Goal: Transaction & Acquisition: Subscribe to service/newsletter

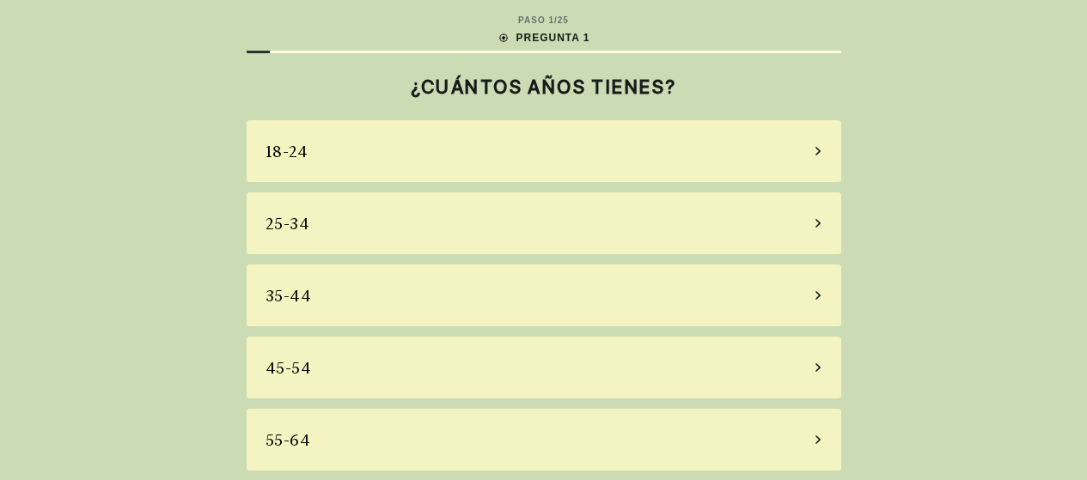
click at [705, 171] on div "18-24" at bounding box center [544, 151] width 595 height 62
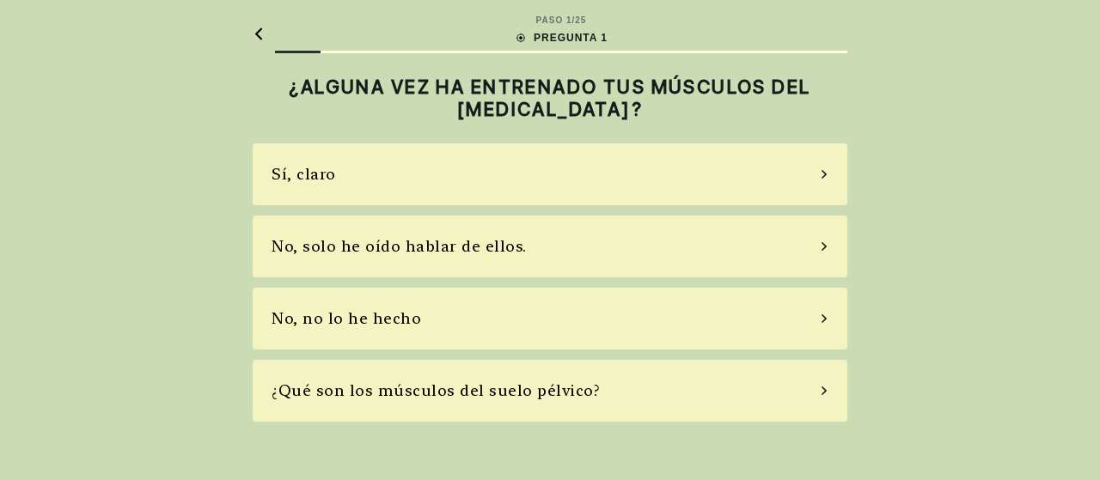
click at [708, 246] on div "No, solo he oído hablar de ellos." at bounding box center [550, 247] width 595 height 62
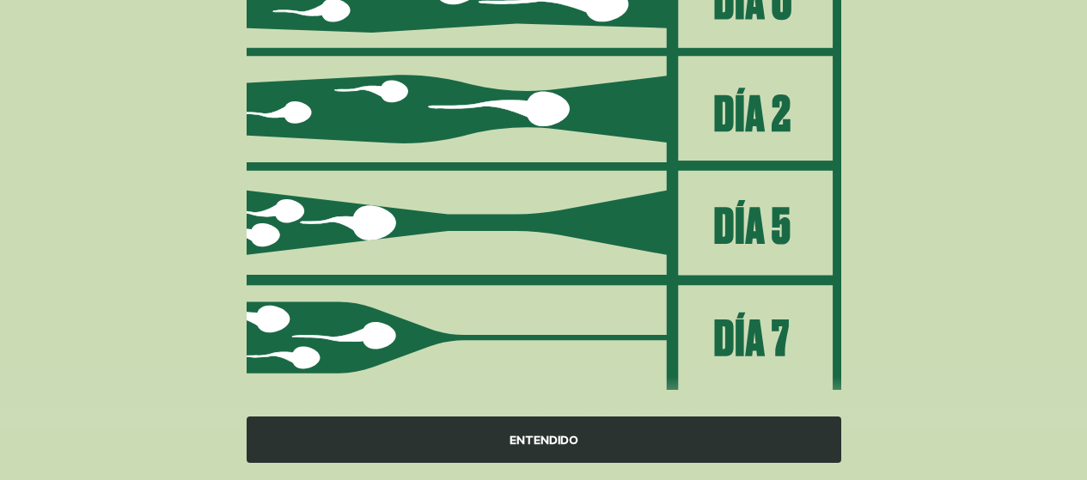
scroll to position [321, 0]
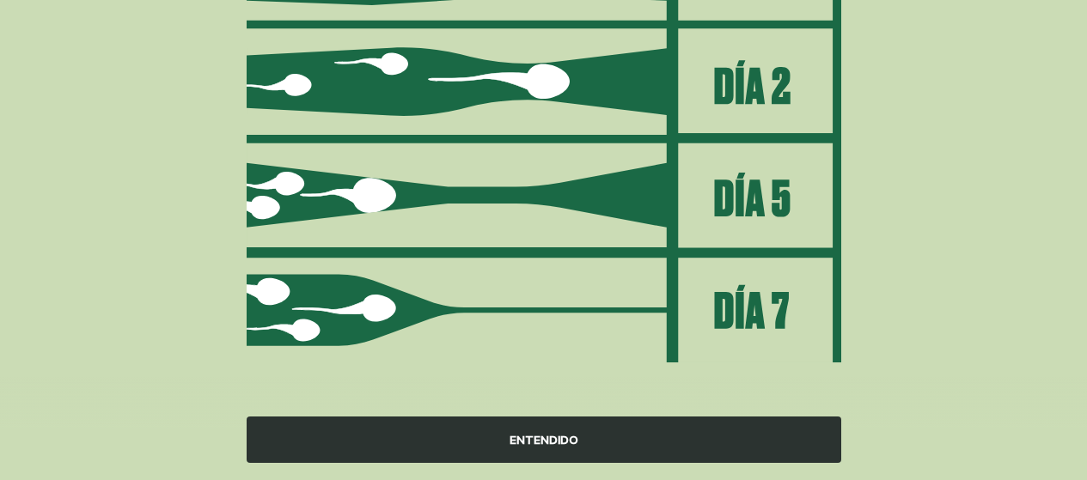
click at [669, 434] on div "ENTENDIDO" at bounding box center [544, 440] width 595 height 46
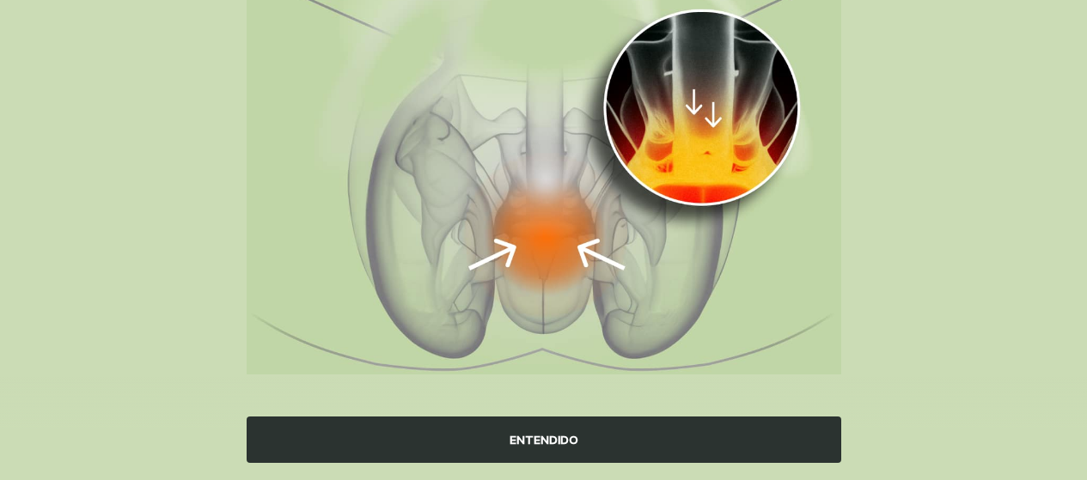
scroll to position [255, 0]
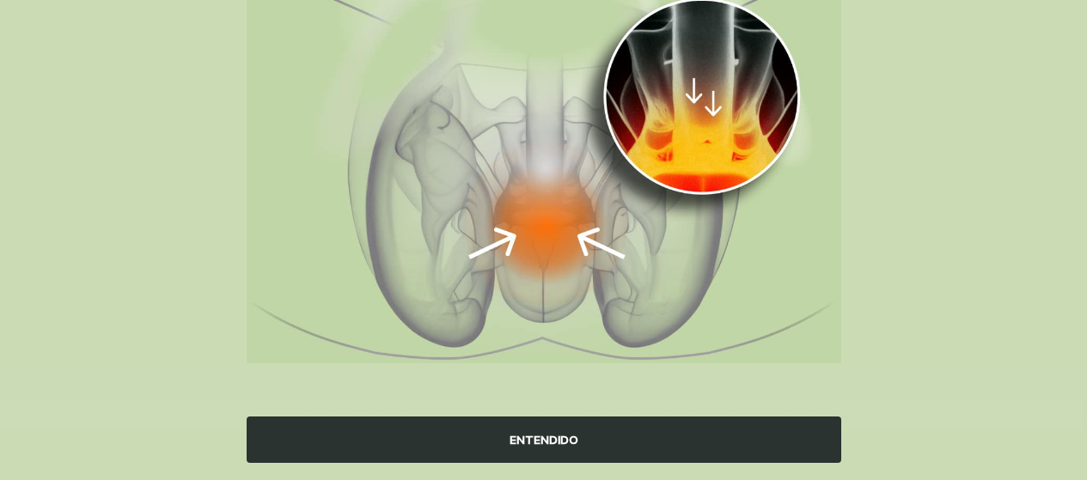
click at [648, 425] on div "ENTENDIDO" at bounding box center [544, 440] width 595 height 46
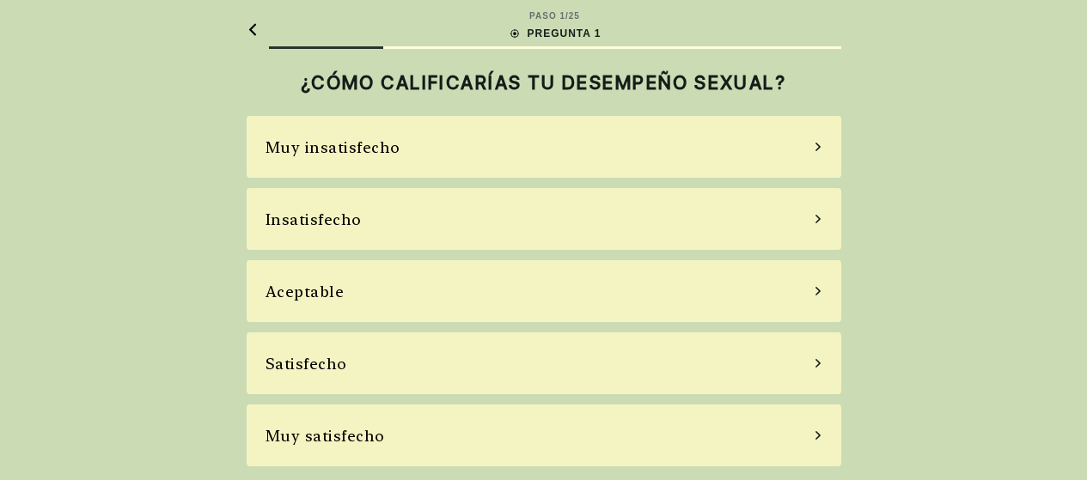
click at [413, 307] on div "Aceptable" at bounding box center [544, 291] width 595 height 62
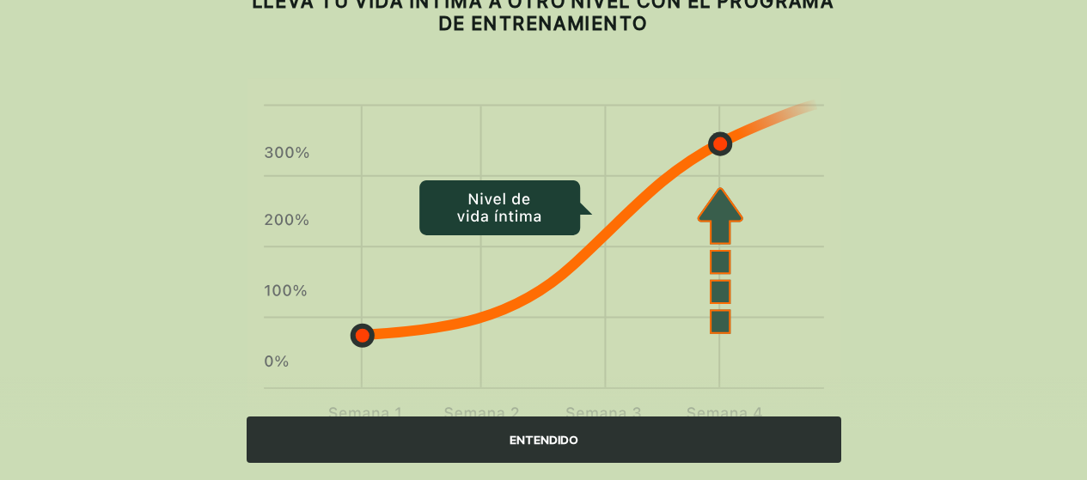
scroll to position [163, 0]
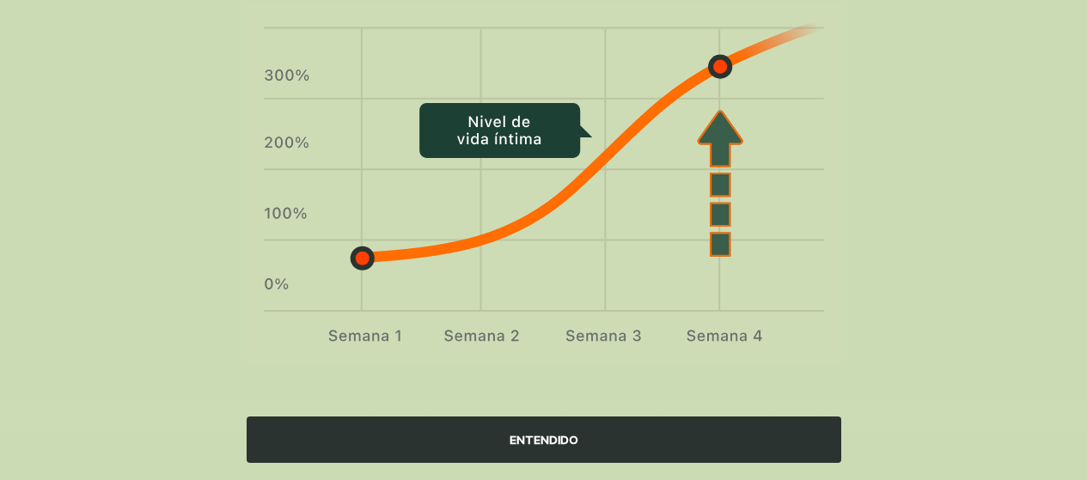
click at [658, 455] on div "ENTENDIDO" at bounding box center [544, 440] width 595 height 46
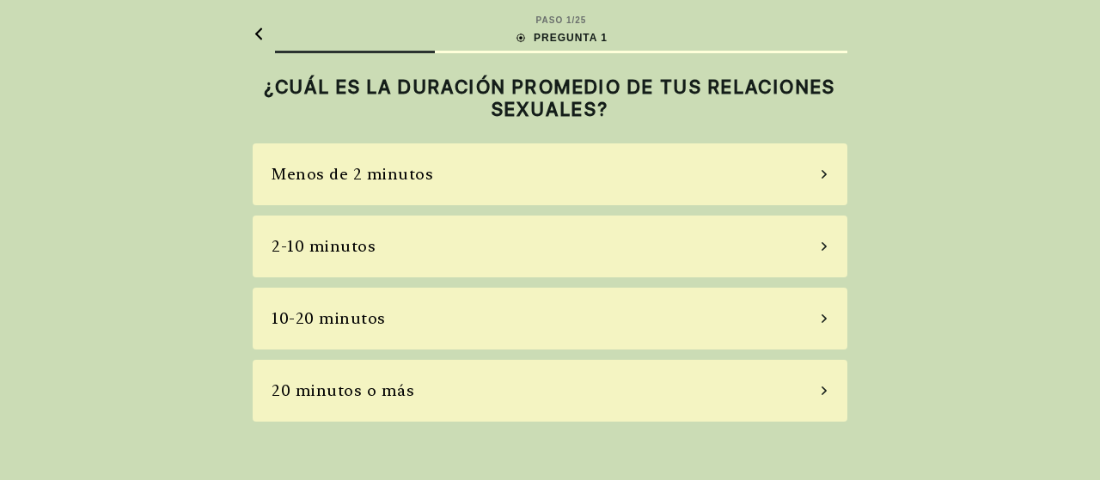
click at [461, 232] on div "2-10 minutos" at bounding box center [550, 247] width 595 height 62
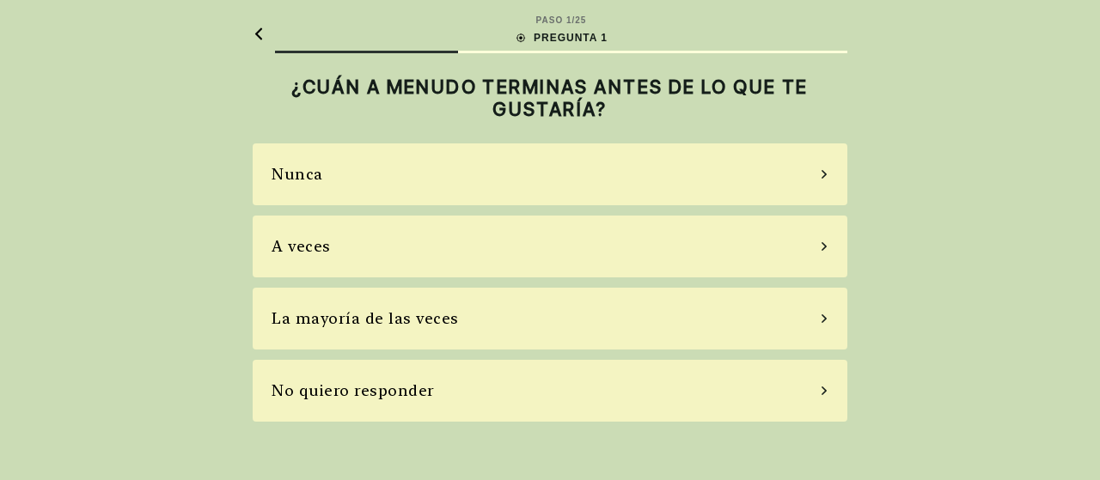
click at [479, 310] on div "La mayoría de las veces" at bounding box center [550, 319] width 595 height 62
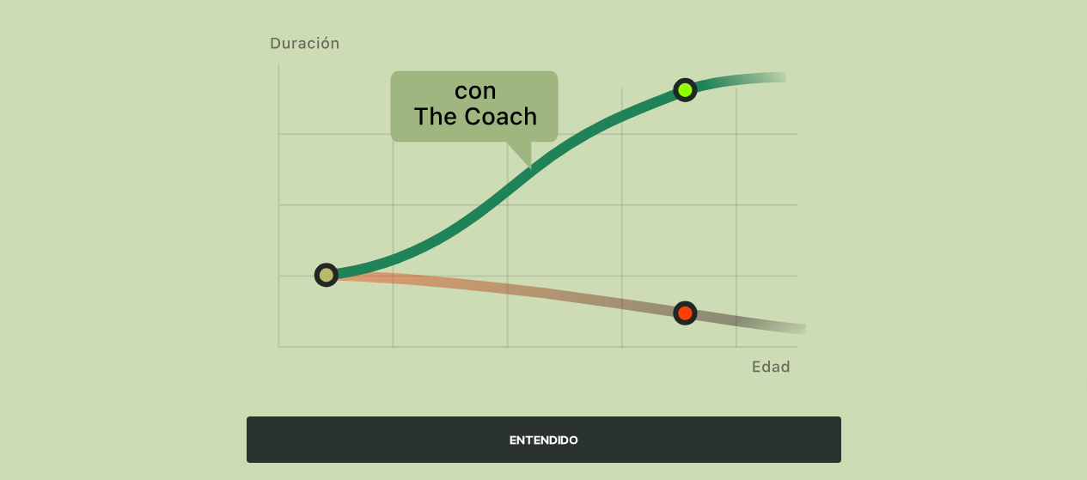
scroll to position [236, 0]
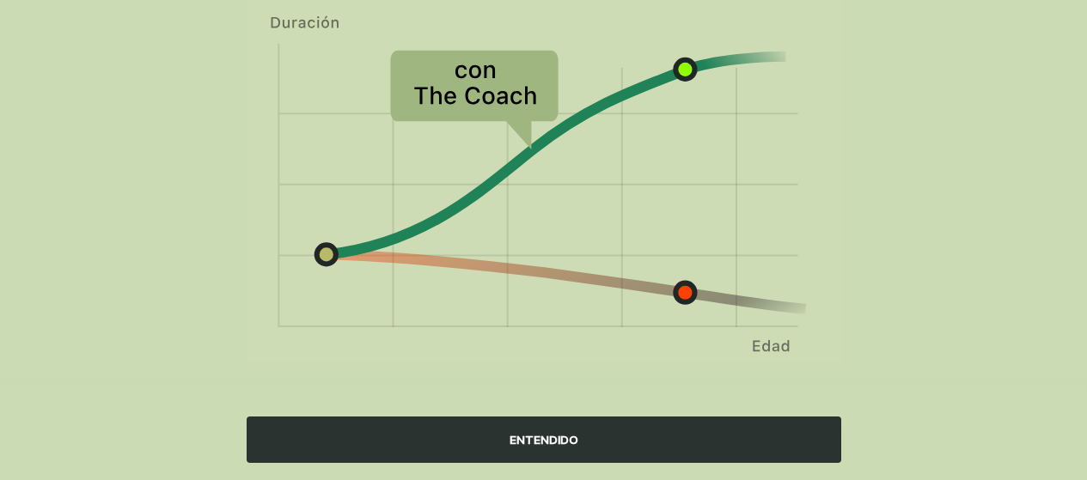
click at [748, 449] on div "ENTENDIDO" at bounding box center [544, 440] width 595 height 46
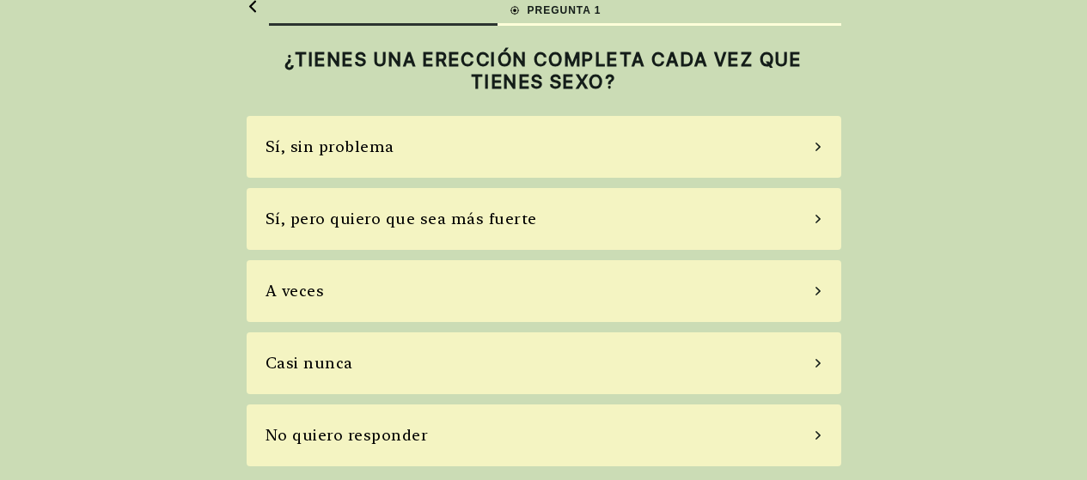
scroll to position [28, 0]
click at [571, 243] on div "Sí, pero quiero que sea más fuerte." at bounding box center [544, 219] width 595 height 62
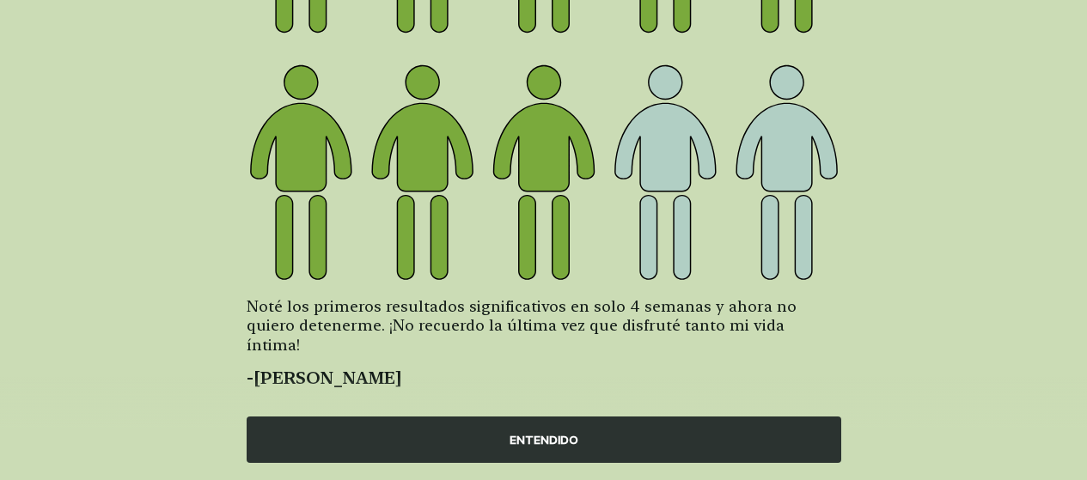
scroll to position [355, 0]
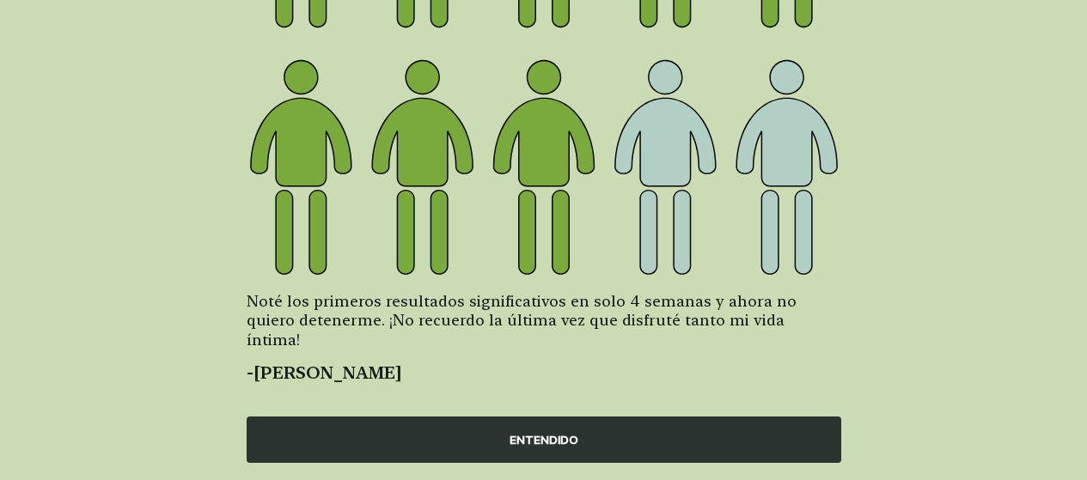
click at [698, 446] on div "ENTENDIDO" at bounding box center [544, 440] width 595 height 46
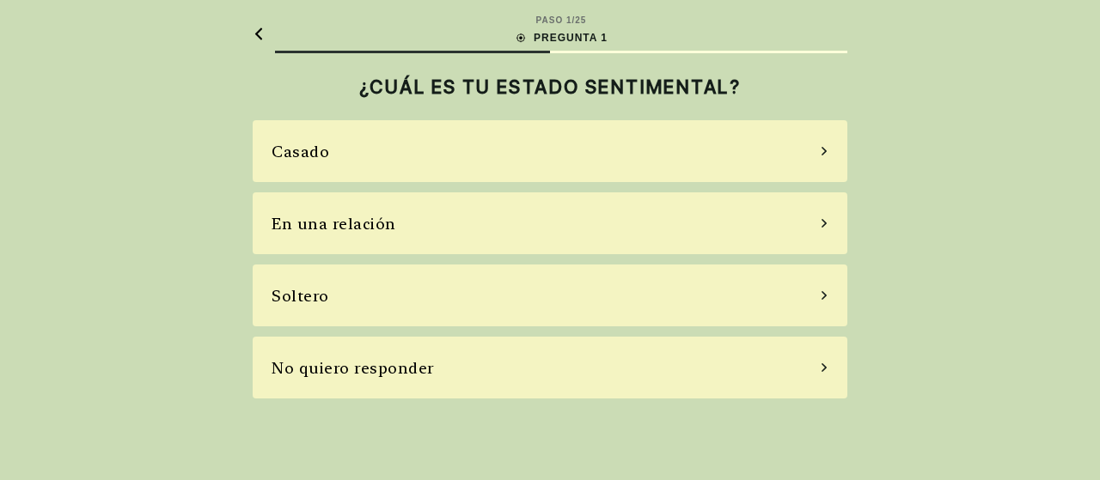
click at [513, 294] on div "Soltero" at bounding box center [550, 296] width 595 height 62
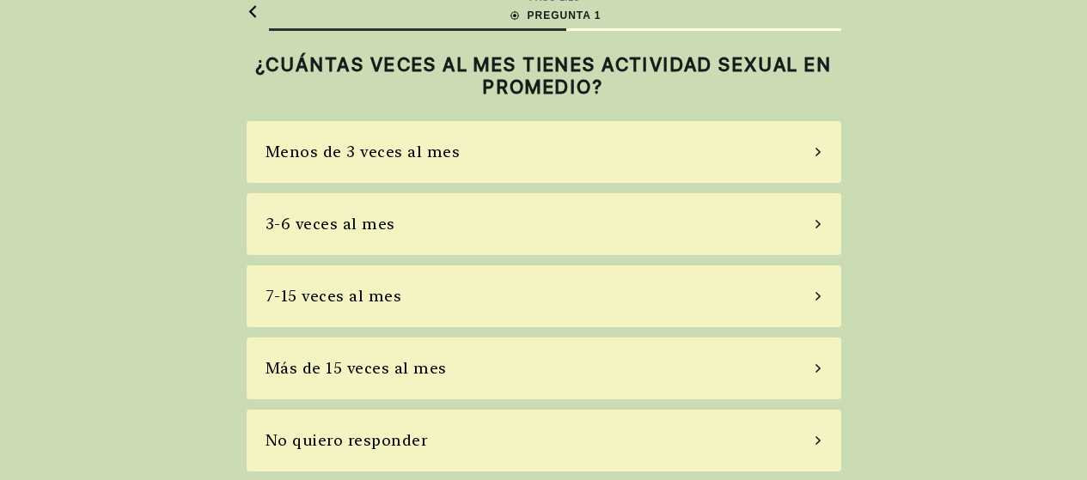
scroll to position [28, 0]
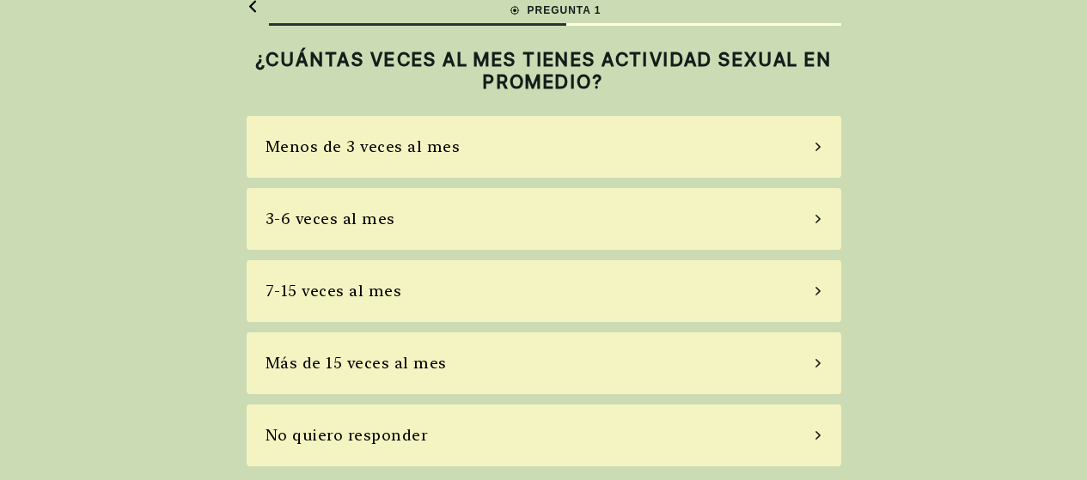
click at [612, 150] on div "Menos de 3 veces al mes" at bounding box center [544, 147] width 595 height 62
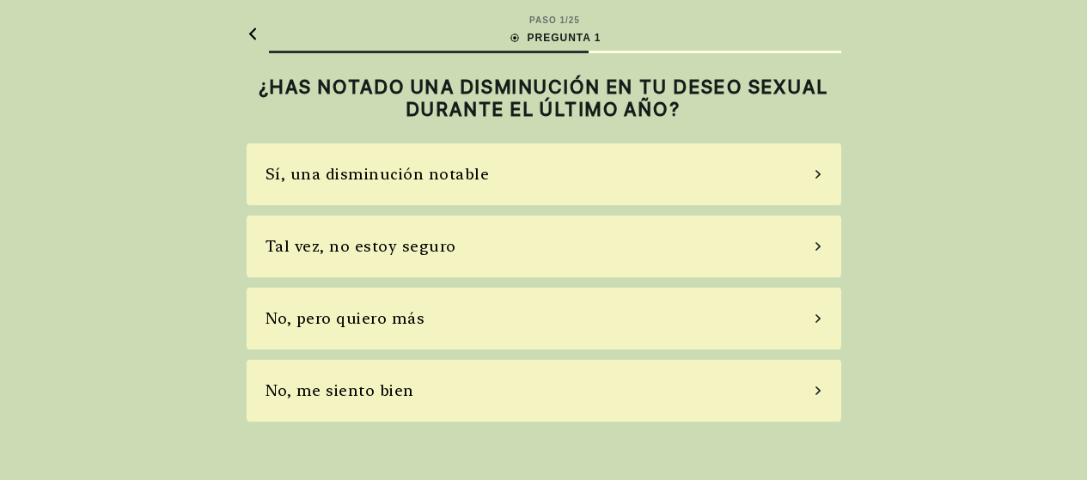
scroll to position [0, 0]
click at [599, 264] on div "Tal vez, no estoy seguro" at bounding box center [550, 247] width 595 height 62
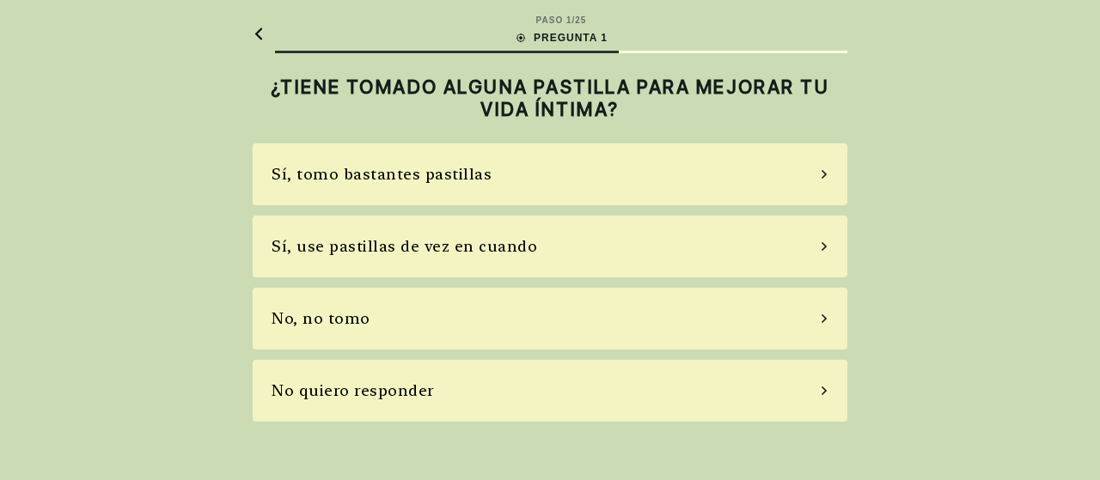
click at [500, 303] on div "No, no tomo" at bounding box center [550, 319] width 595 height 62
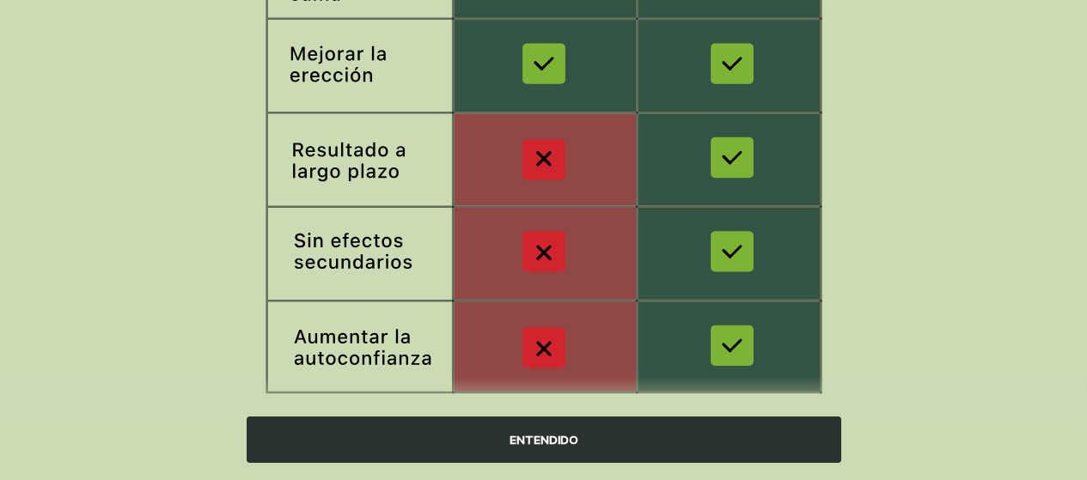
scroll to position [431, 0]
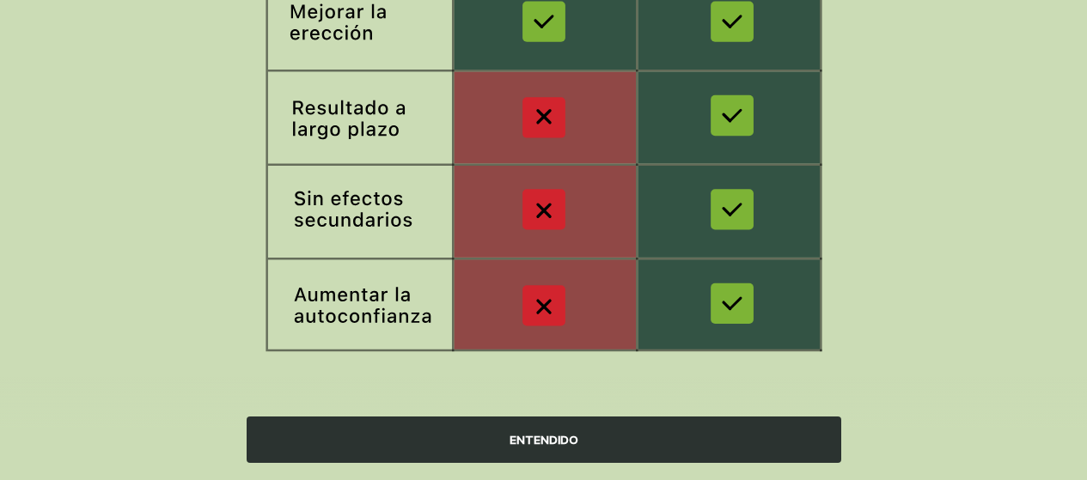
click at [611, 441] on div "ENTENDIDO" at bounding box center [544, 440] width 595 height 46
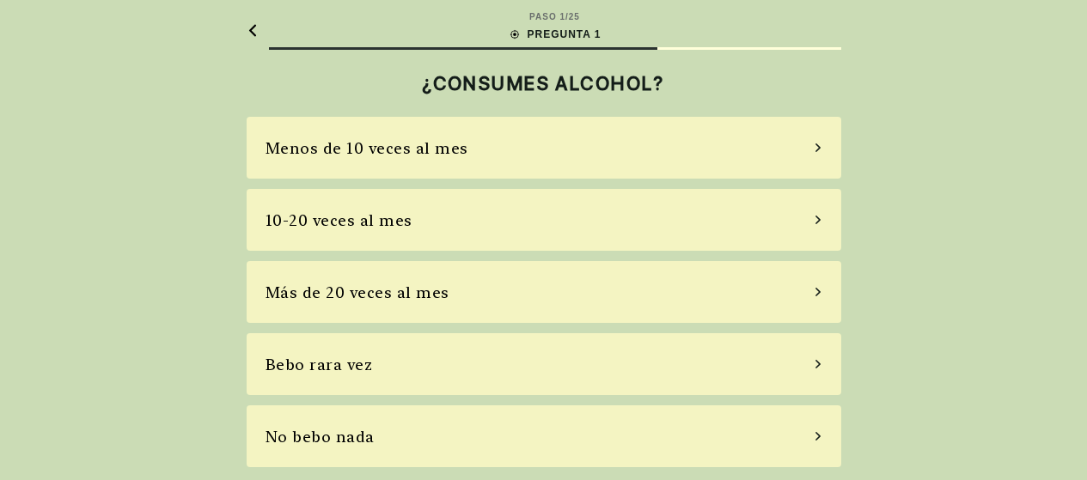
scroll to position [4, 0]
click at [452, 428] on div "No bebo nada" at bounding box center [544, 436] width 595 height 62
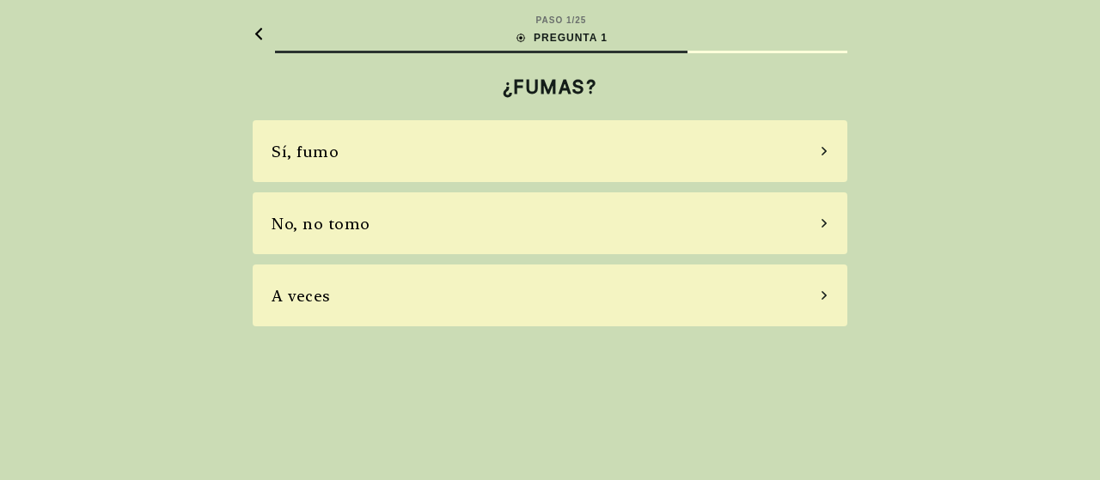
click at [474, 220] on div "No, no tomo" at bounding box center [550, 224] width 595 height 62
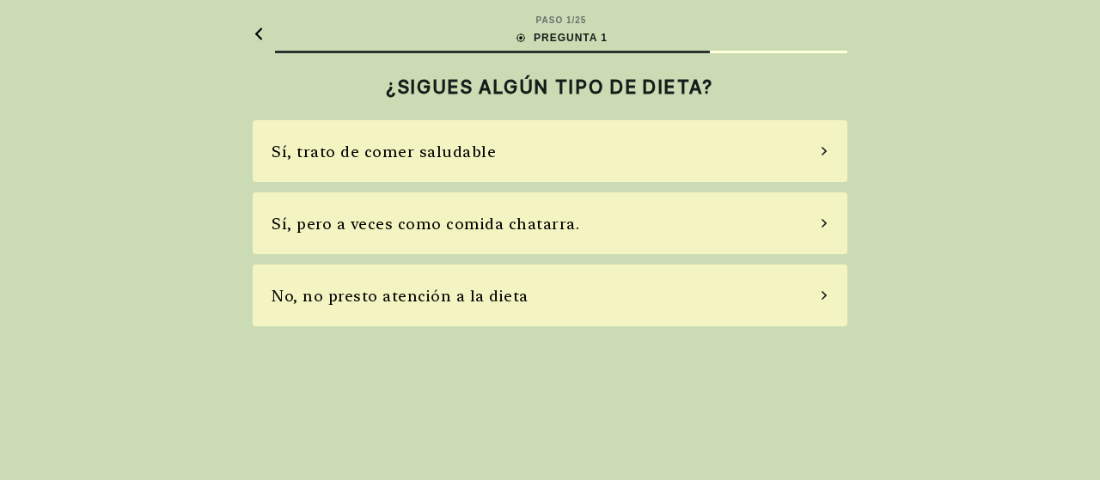
click at [587, 298] on div "No, no presto atención a la dieta" at bounding box center [550, 296] width 595 height 62
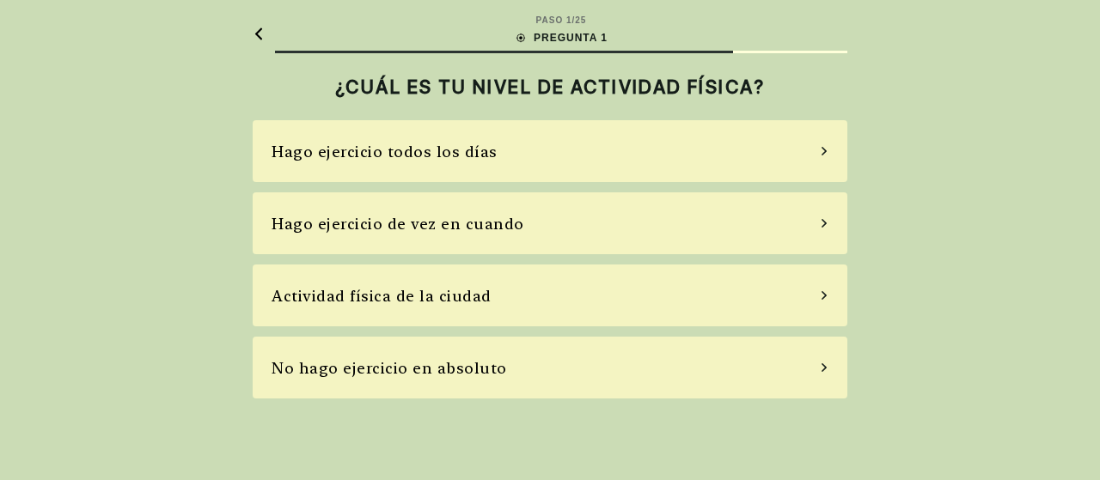
click at [627, 213] on div "Hago ejercicio de vez en cuando" at bounding box center [550, 224] width 595 height 62
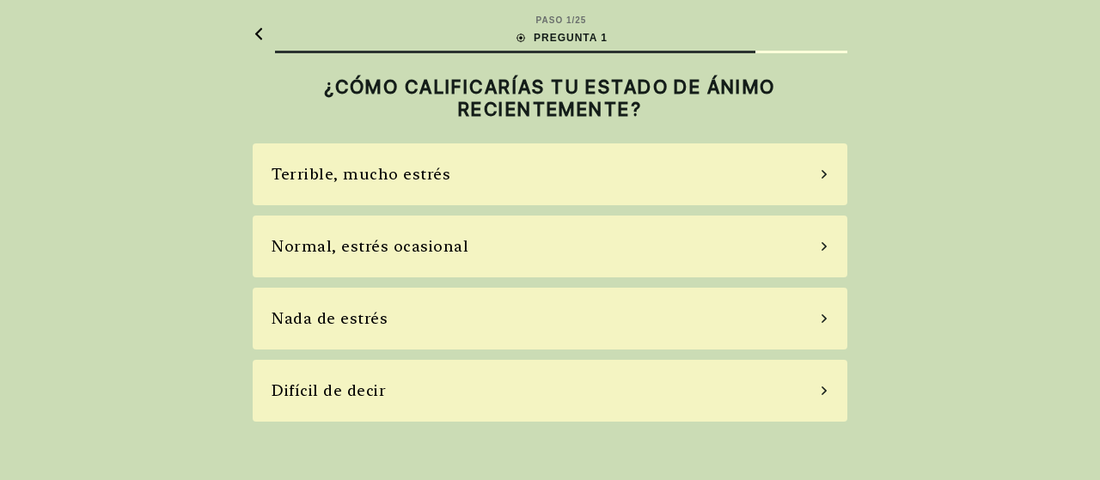
click at [539, 181] on div "Terrible, mucho estrés" at bounding box center [550, 175] width 595 height 62
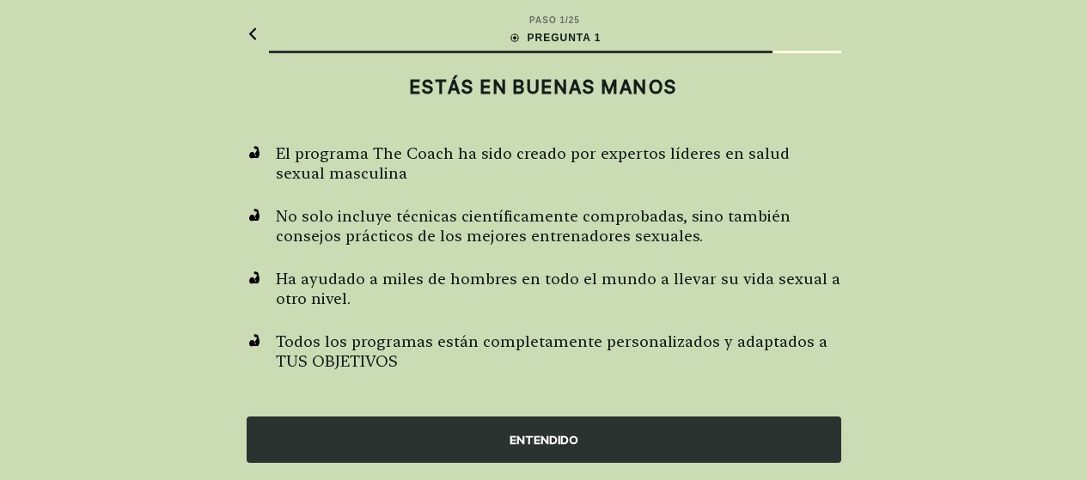
click at [719, 435] on div "ENTENDIDO" at bounding box center [544, 440] width 595 height 46
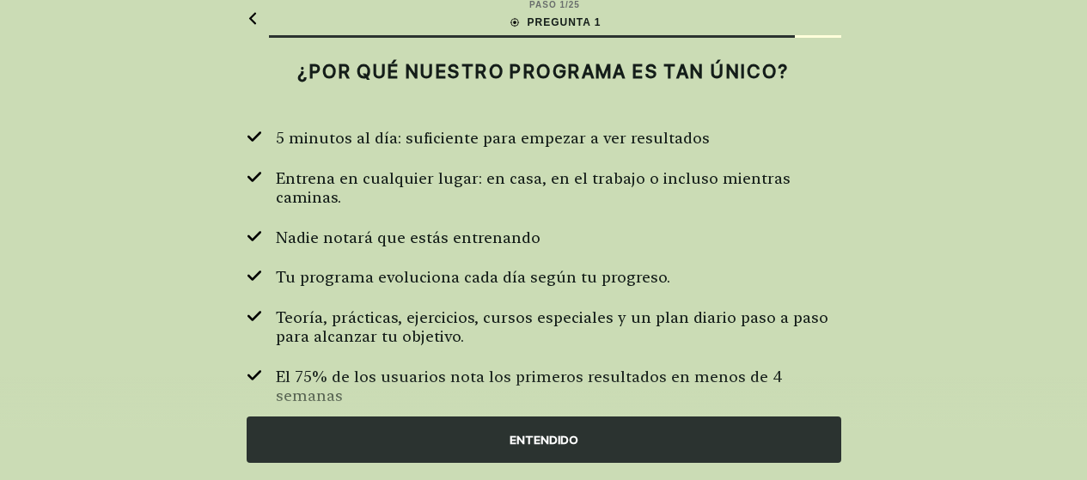
scroll to position [20, 0]
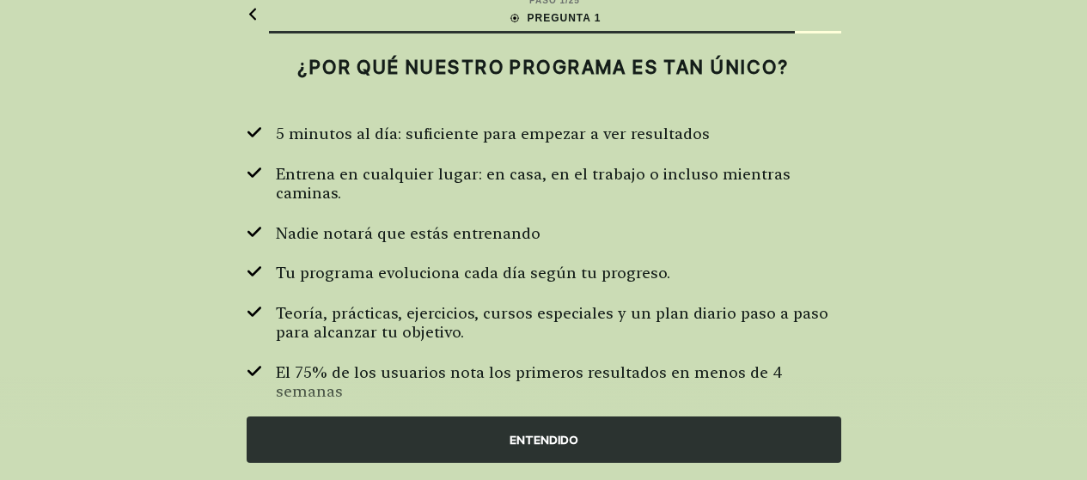
click at [717, 432] on div "ENTENDIDO" at bounding box center [544, 440] width 595 height 46
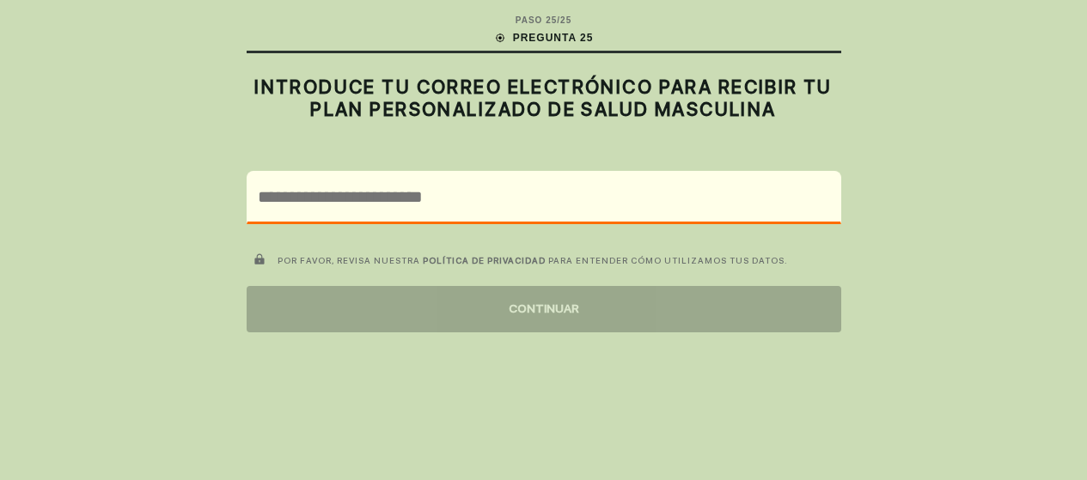
scroll to position [0, 0]
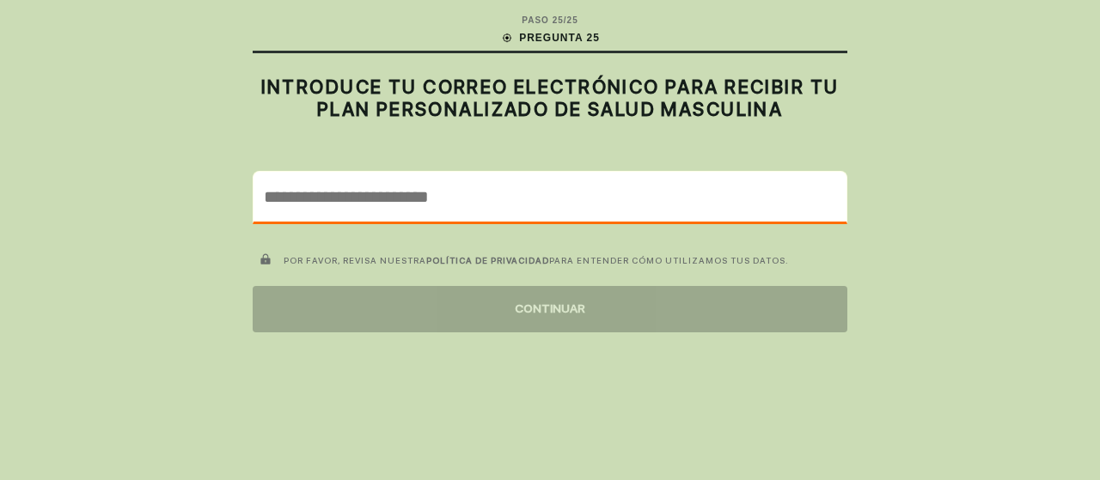
click at [566, 197] on input "email" at bounding box center [550, 197] width 593 height 50
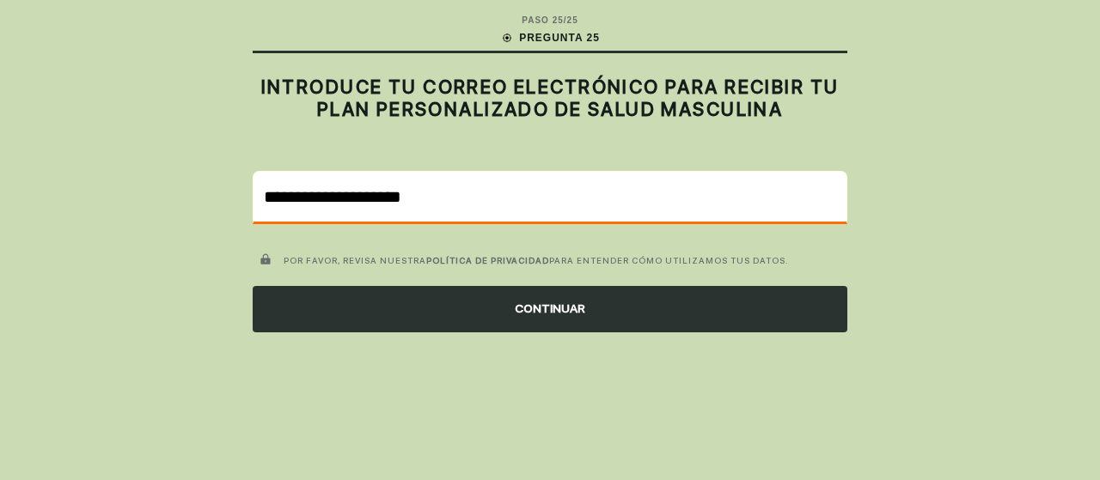
type input "**********"
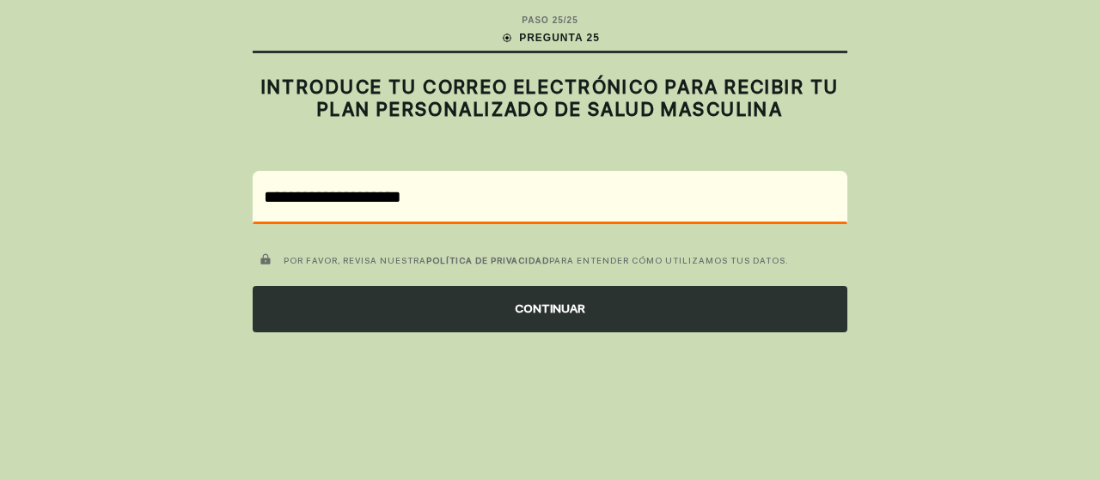
click at [621, 320] on div "CONTINUAR" at bounding box center [550, 309] width 595 height 46
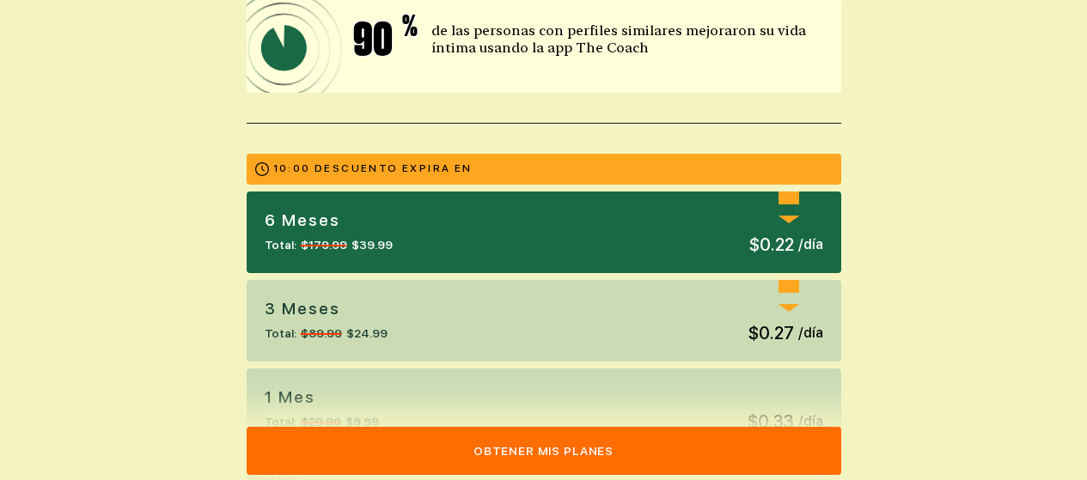
scroll to position [430, 0]
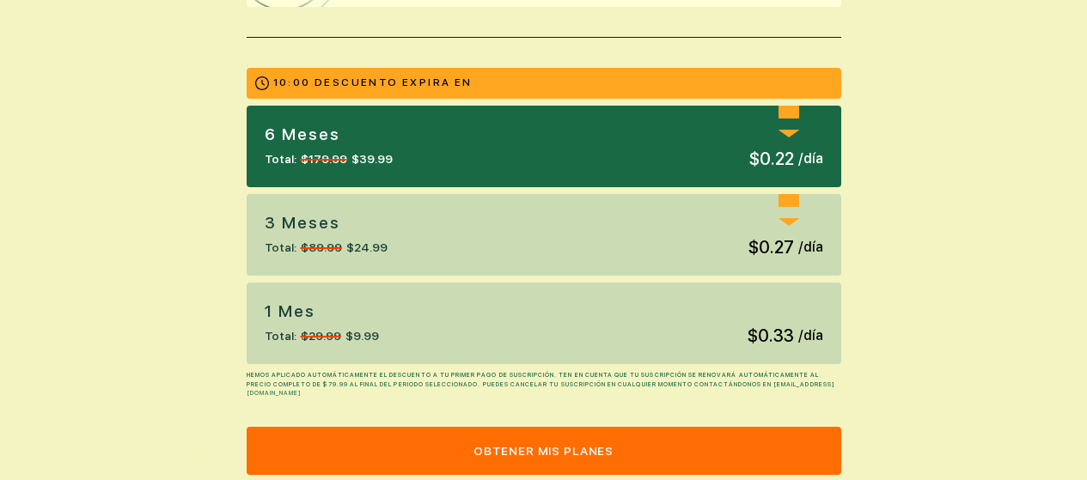
click at [546, 326] on div "1 mes Total: $29.99 $9.99 $0.33 / día" at bounding box center [544, 324] width 595 height 82
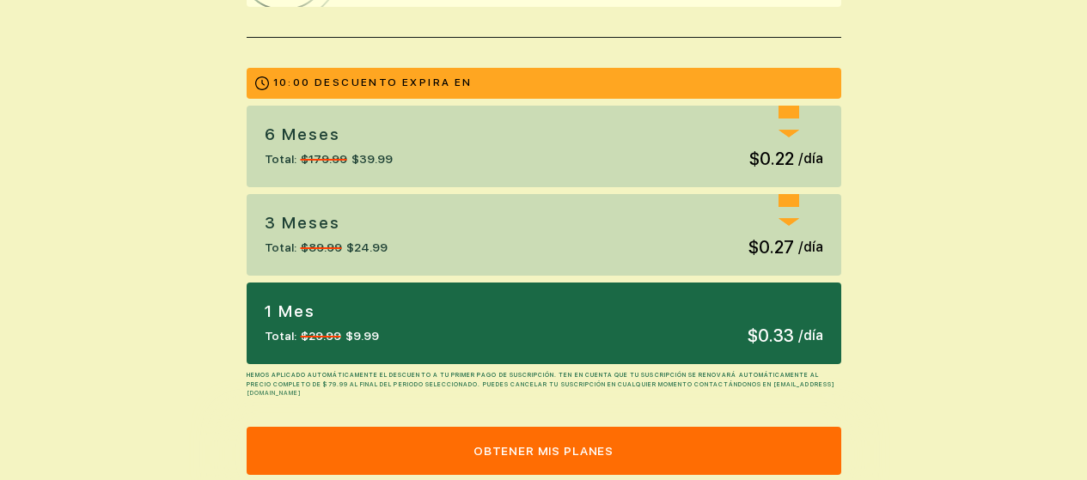
click at [586, 150] on div "6 meses Total: $179.99 $39.99 AHORRA 78% $0.22 / día" at bounding box center [544, 147] width 595 height 82
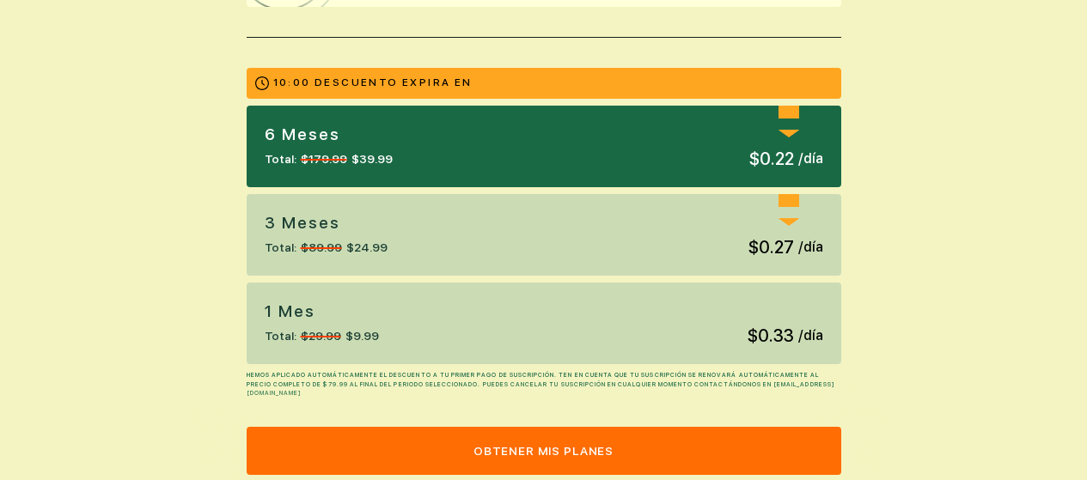
click at [609, 352] on div "1 mes Total: $29.99 $9.99 $0.33 / día" at bounding box center [544, 324] width 595 height 82
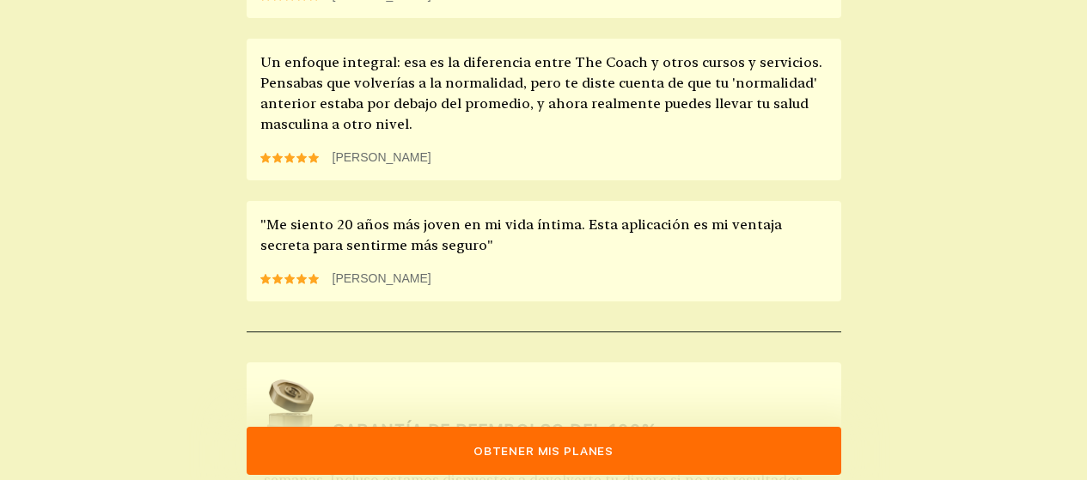
scroll to position [1775, 0]
